Goal: Find specific page/section: Find specific page/section

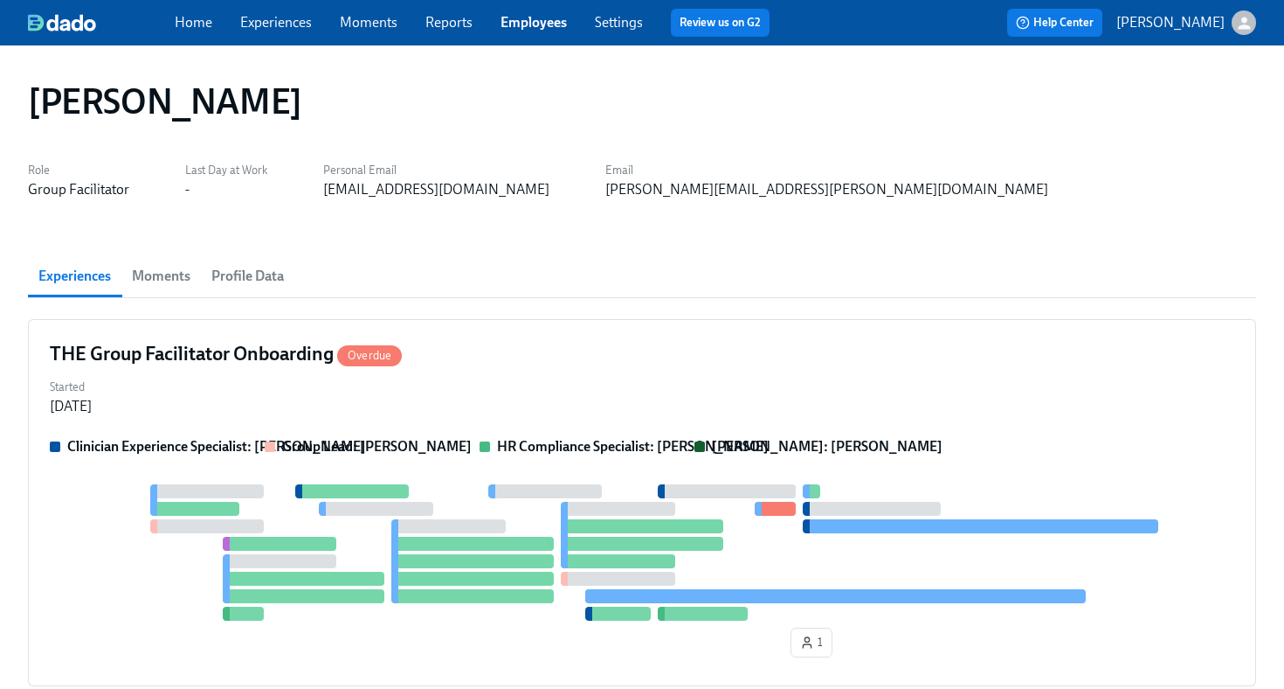
click at [541, 23] on link "Employees" at bounding box center [534, 22] width 66 height 17
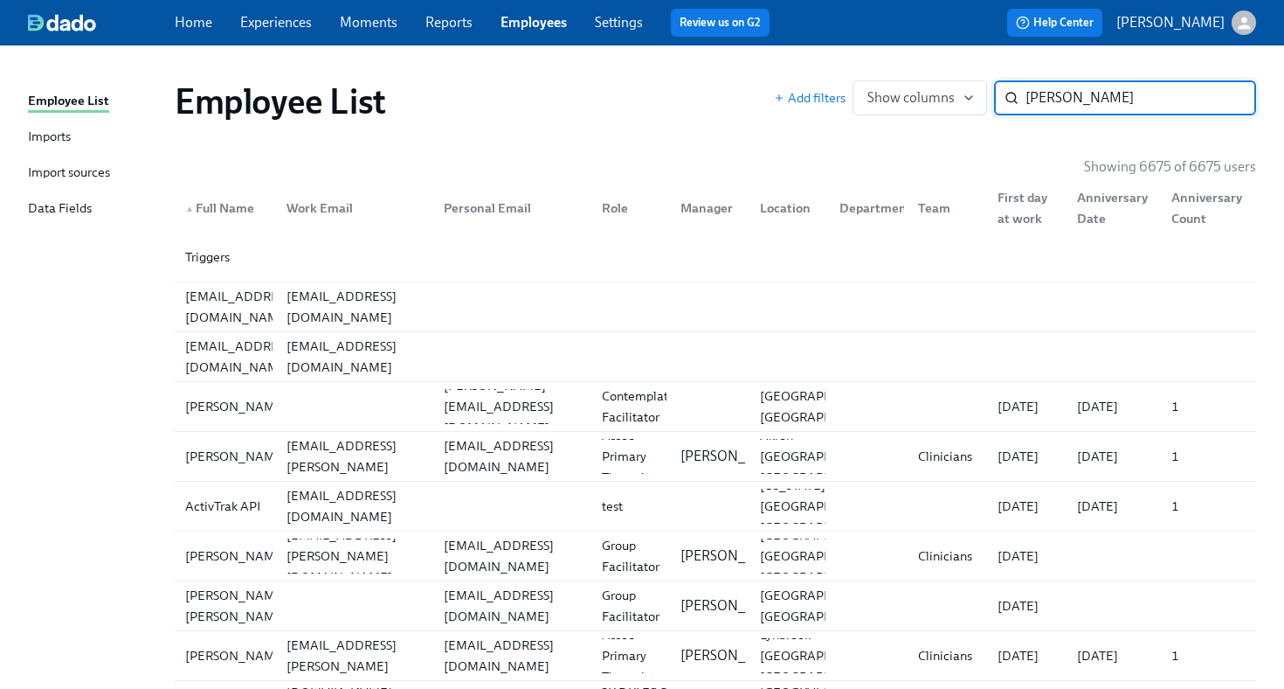
type input "[PERSON_NAME]"
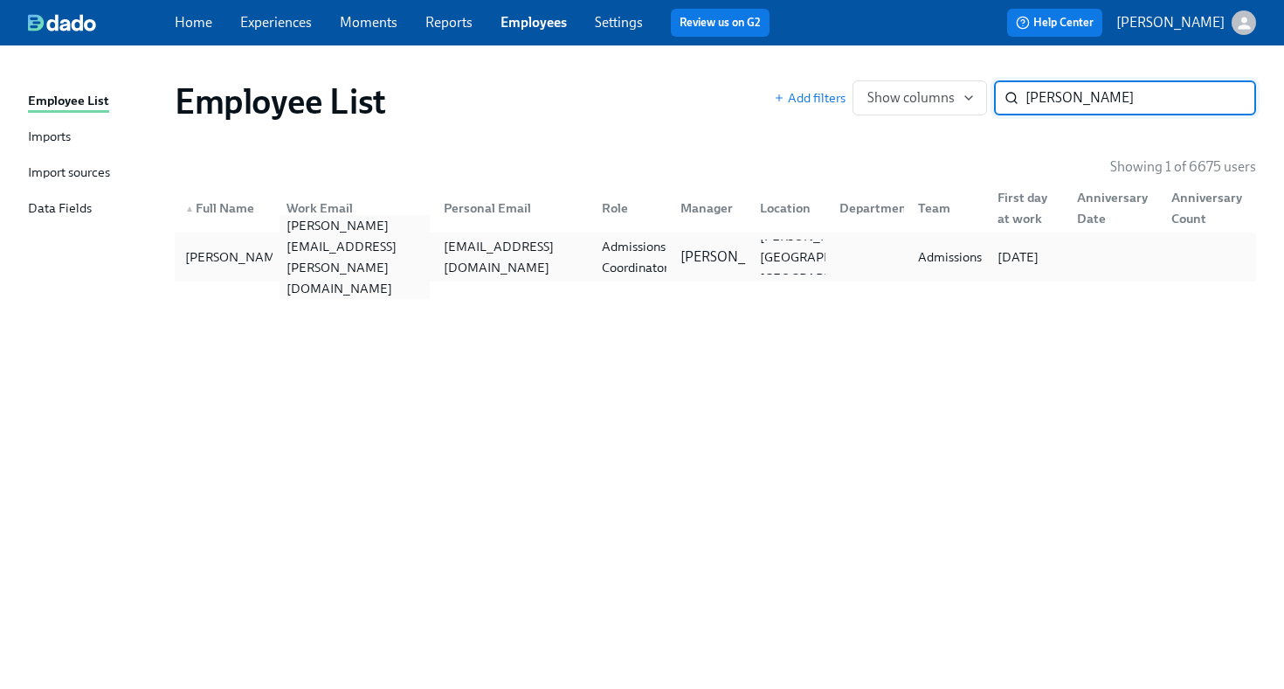
click at [322, 248] on div "[PERSON_NAME][EMAIL_ADDRESS][PERSON_NAME][DOMAIN_NAME]" at bounding box center [355, 257] width 151 height 84
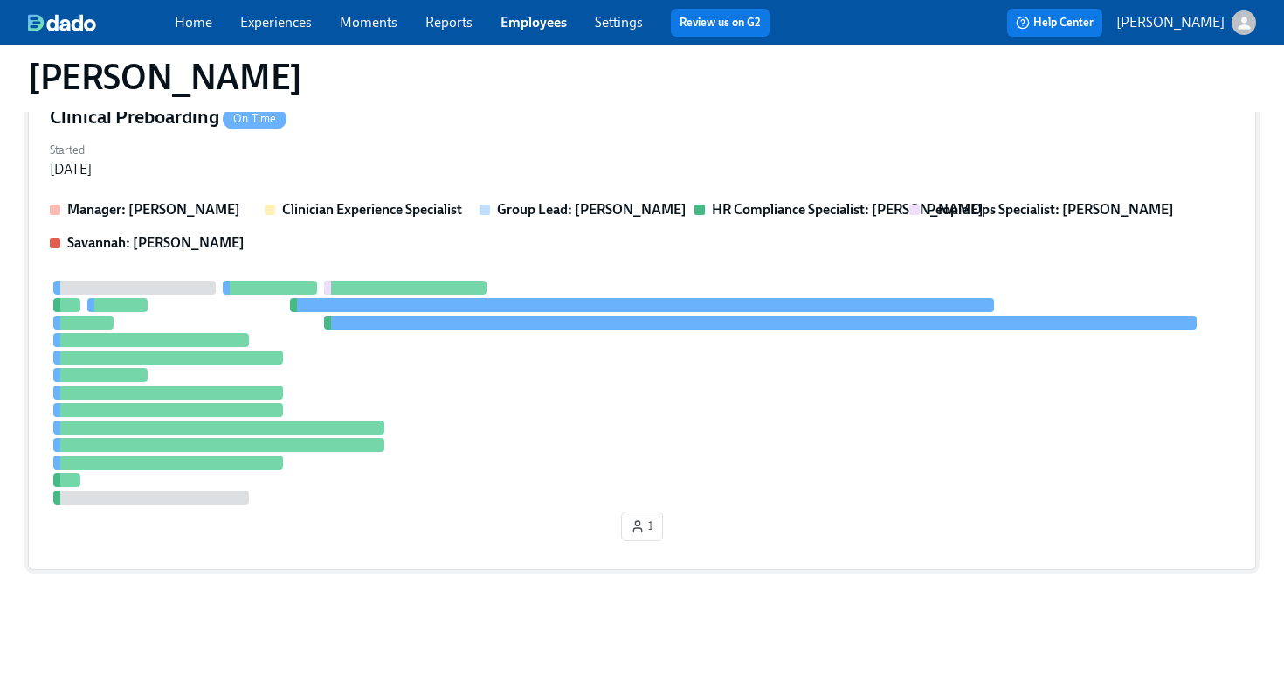
scroll to position [357, 0]
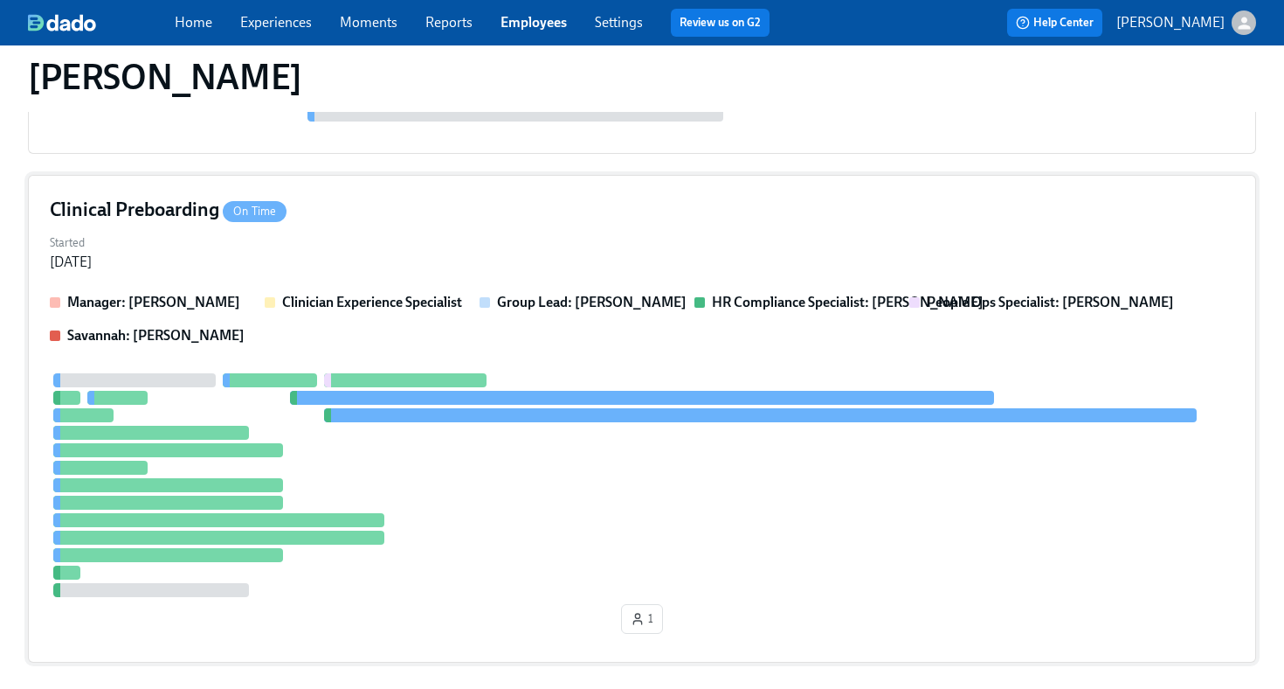
click at [502, 237] on div "Started [DATE]" at bounding box center [642, 251] width 1185 height 42
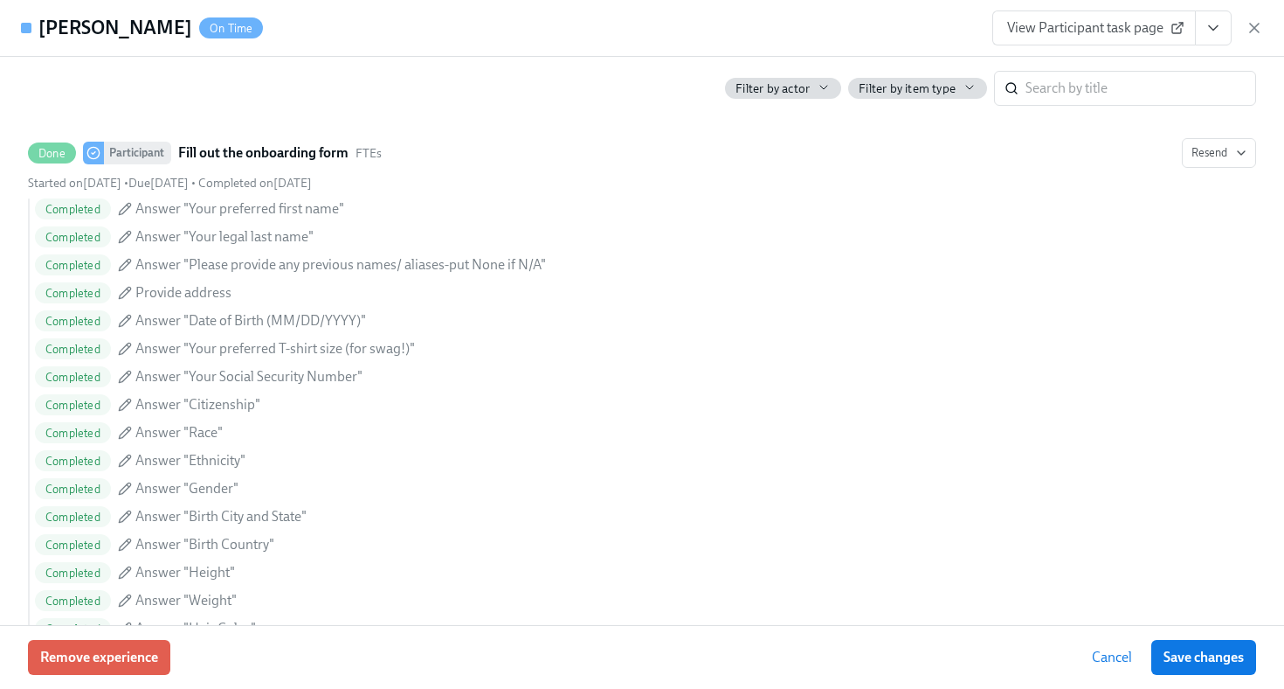
scroll to position [1022, 0]
